Goal: Task Accomplishment & Management: Complete application form

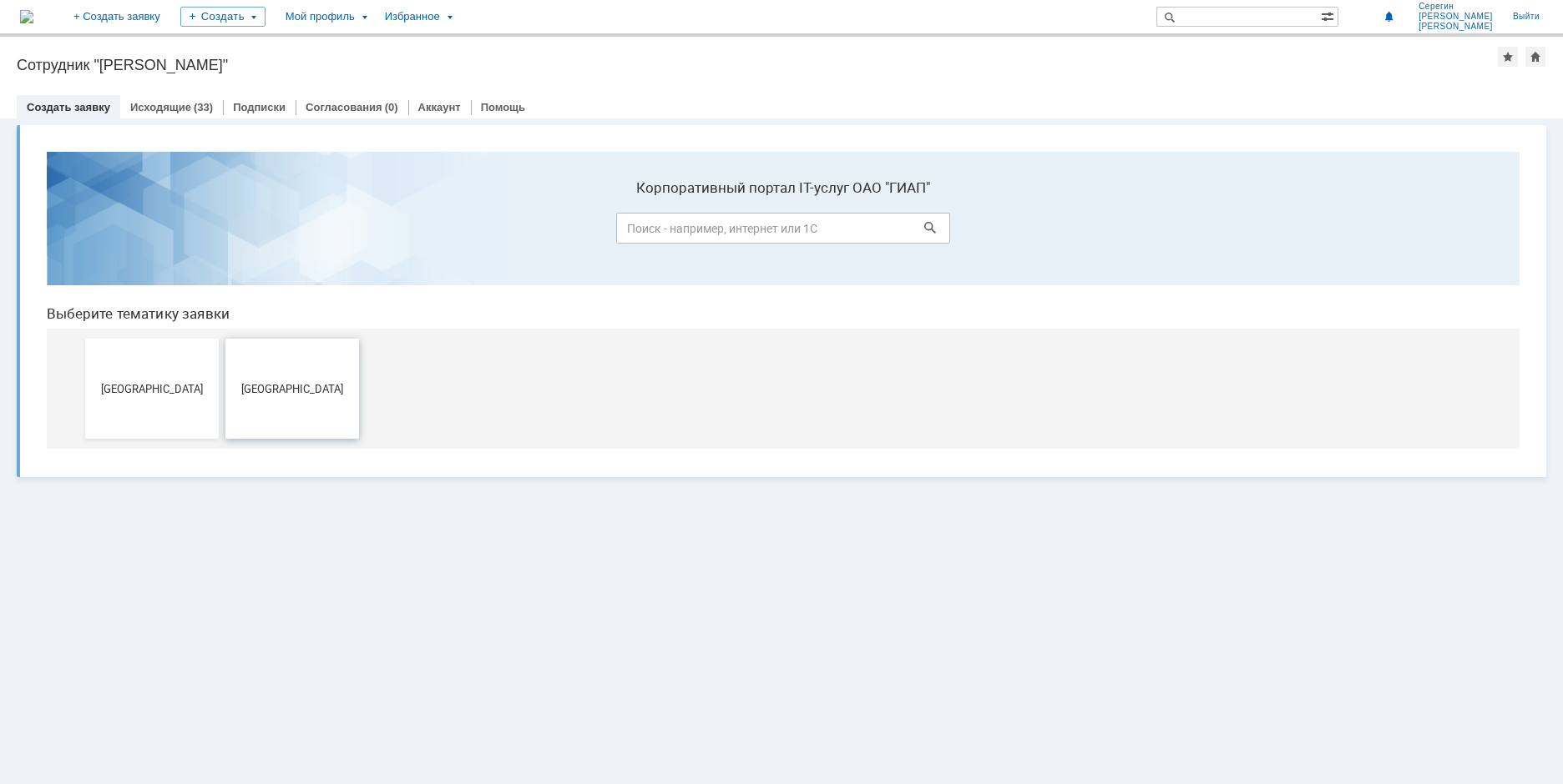
click at [275, 389] on span "[GEOGRAPHIC_DATA]" at bounding box center [292, 388] width 123 height 13
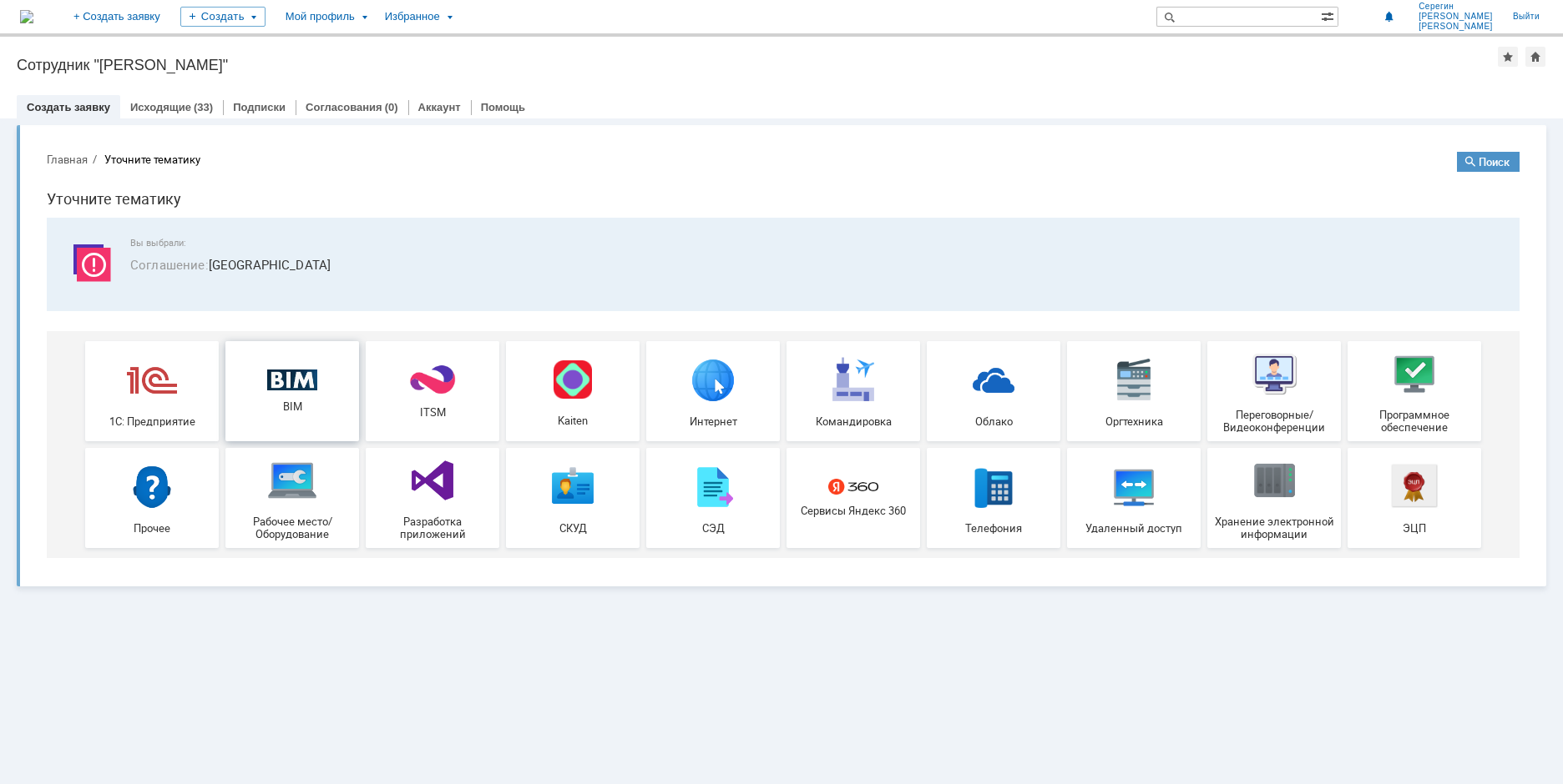
click at [287, 376] on img at bounding box center [292, 381] width 50 height 22
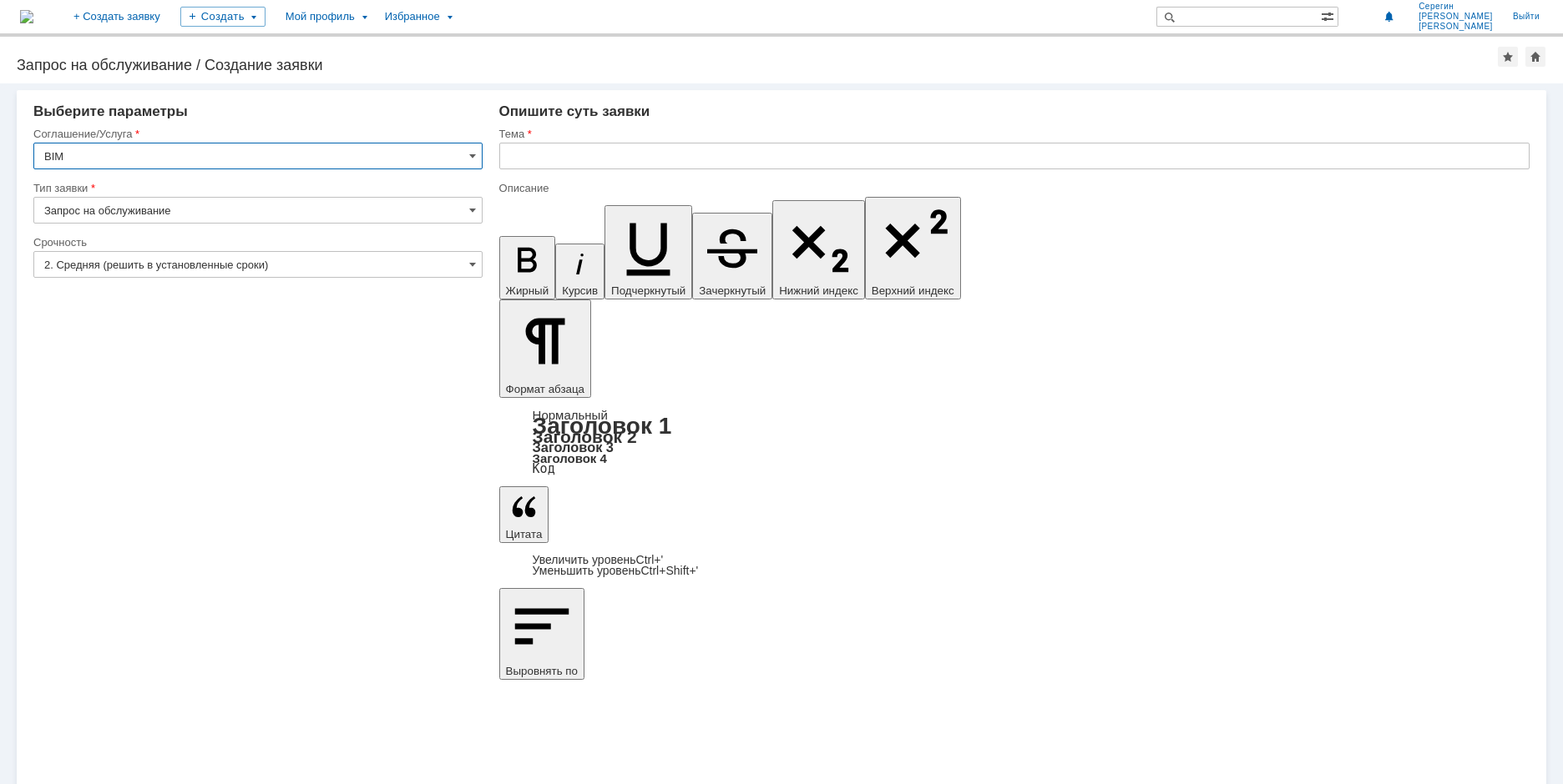
click at [533, 156] on input "text" at bounding box center [1014, 156] width 1030 height 27
type input "Компенсатор осевой"
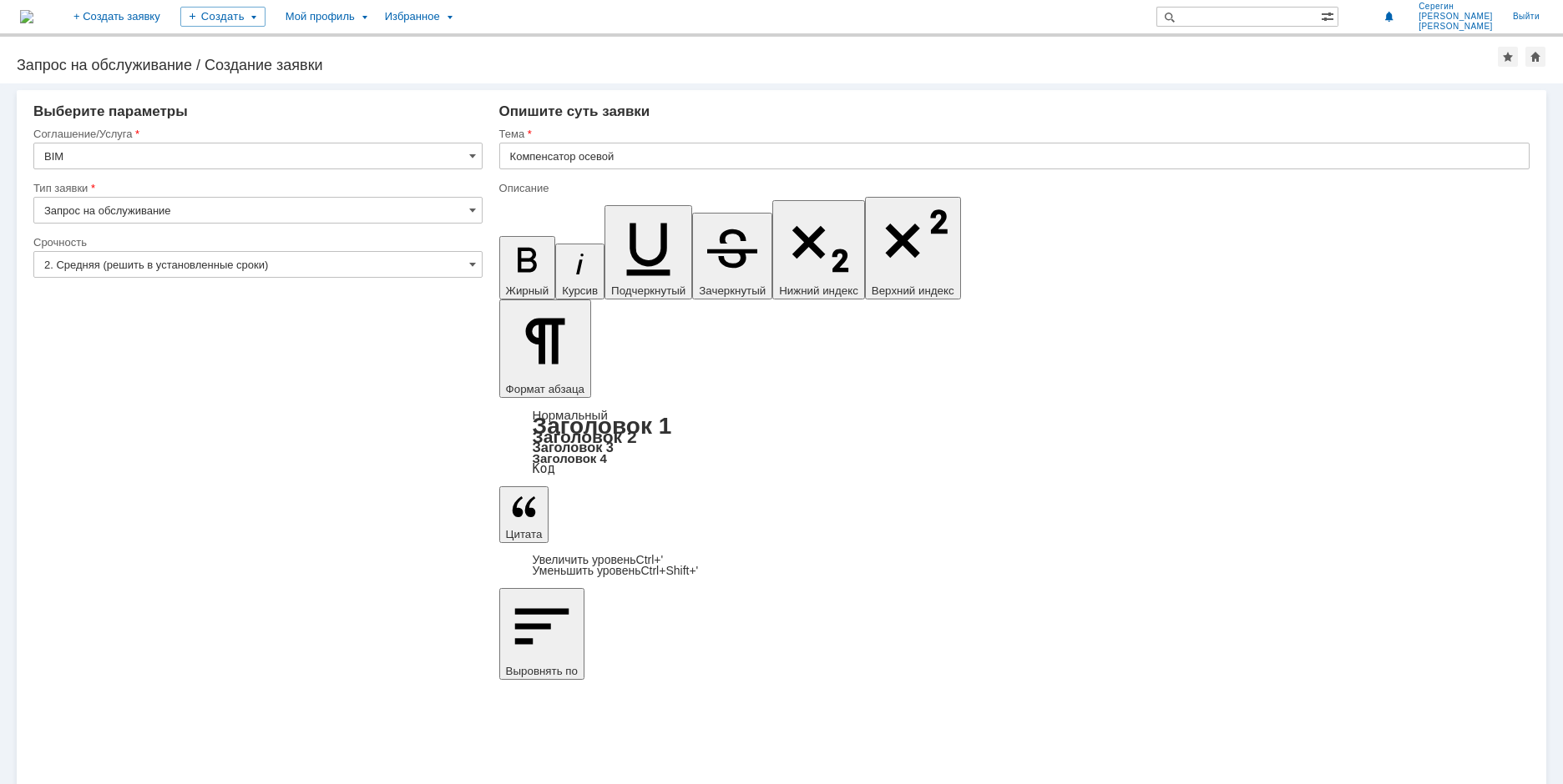
scroll to position [1539, 6]
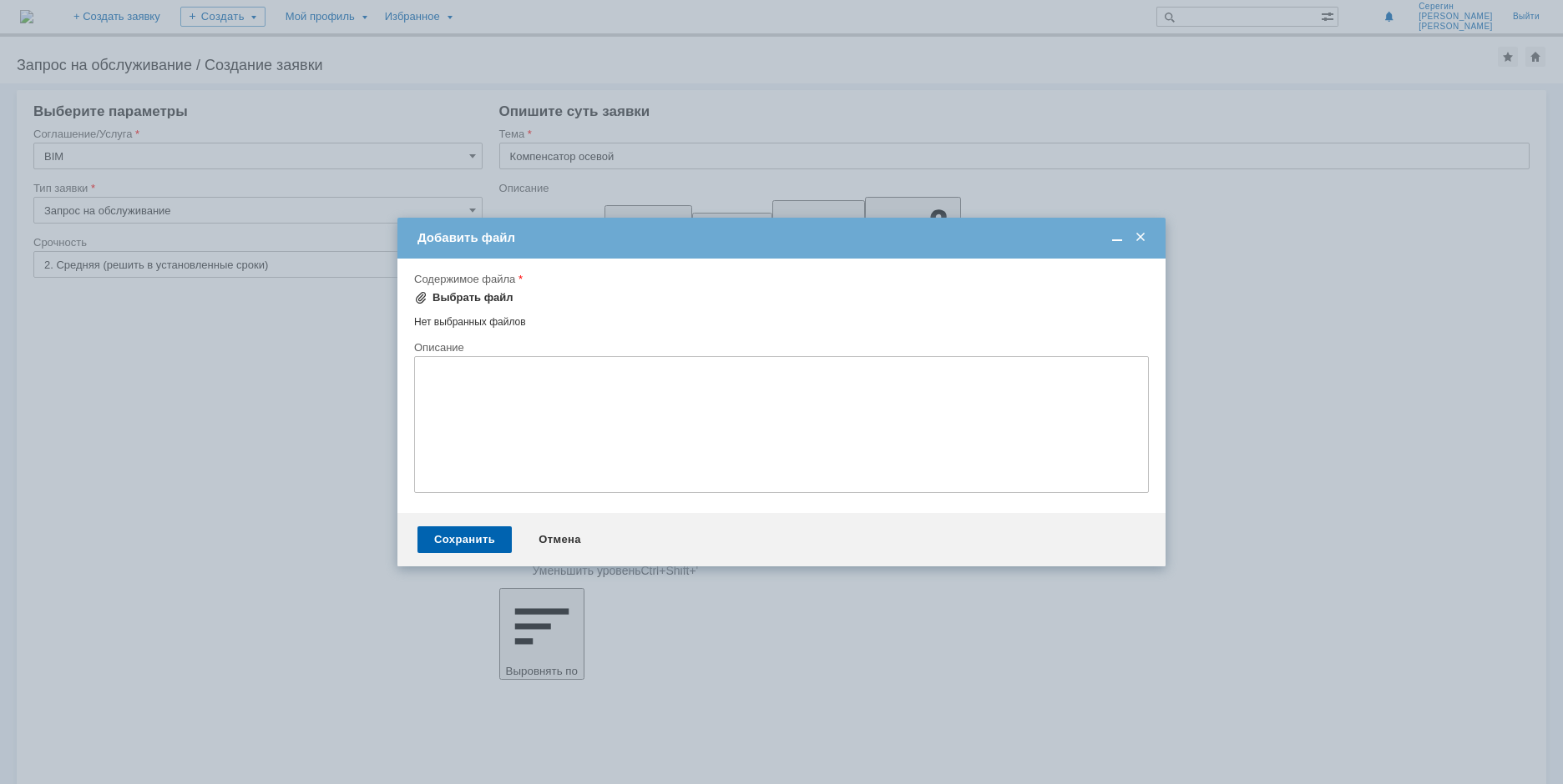
click at [419, 299] on span at bounding box center [421, 298] width 14 height 14
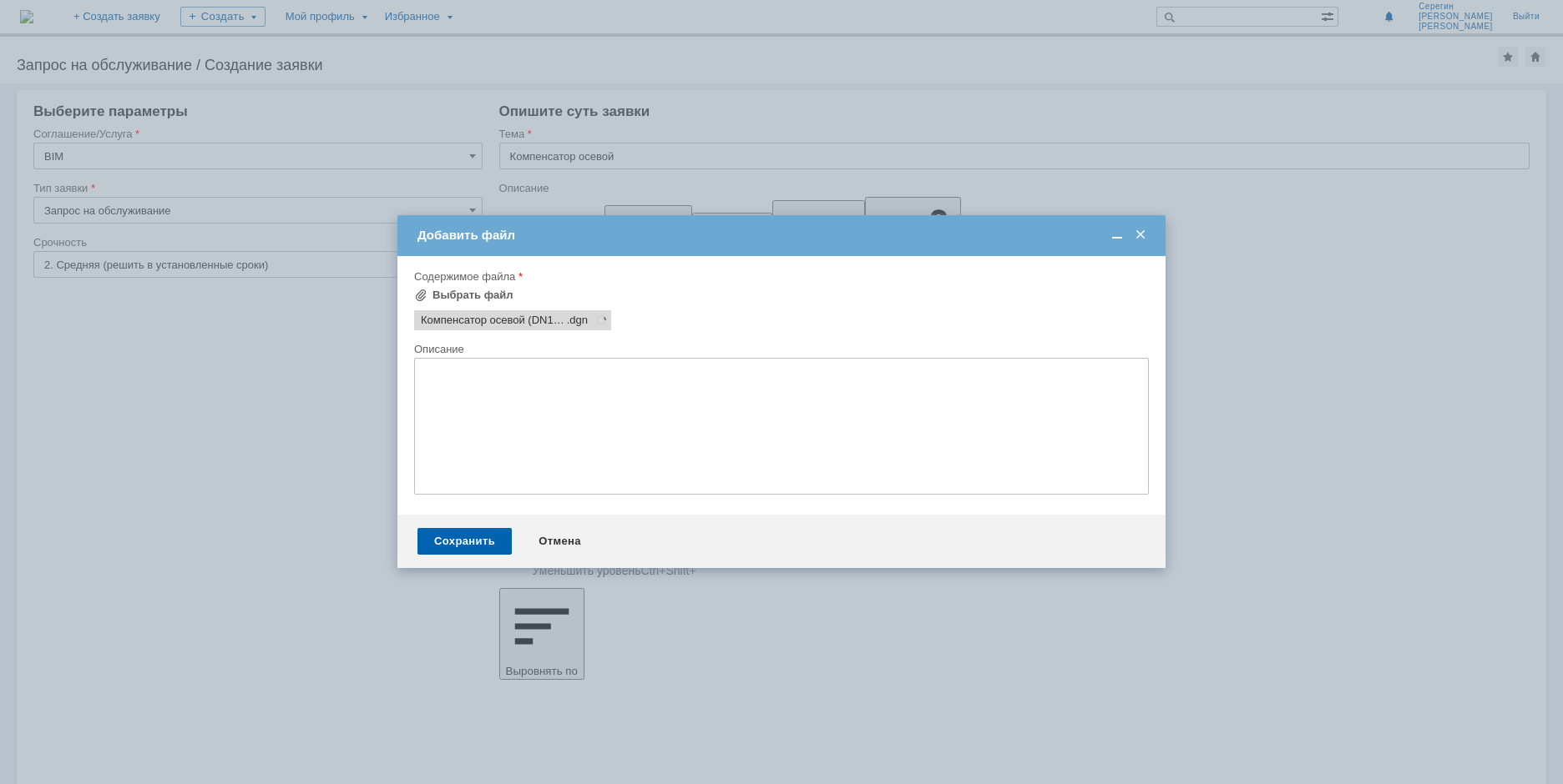
scroll to position [0, 0]
click at [467, 536] on div "Сохранить" at bounding box center [465, 542] width 95 height 27
